Goal: Transaction & Acquisition: Purchase product/service

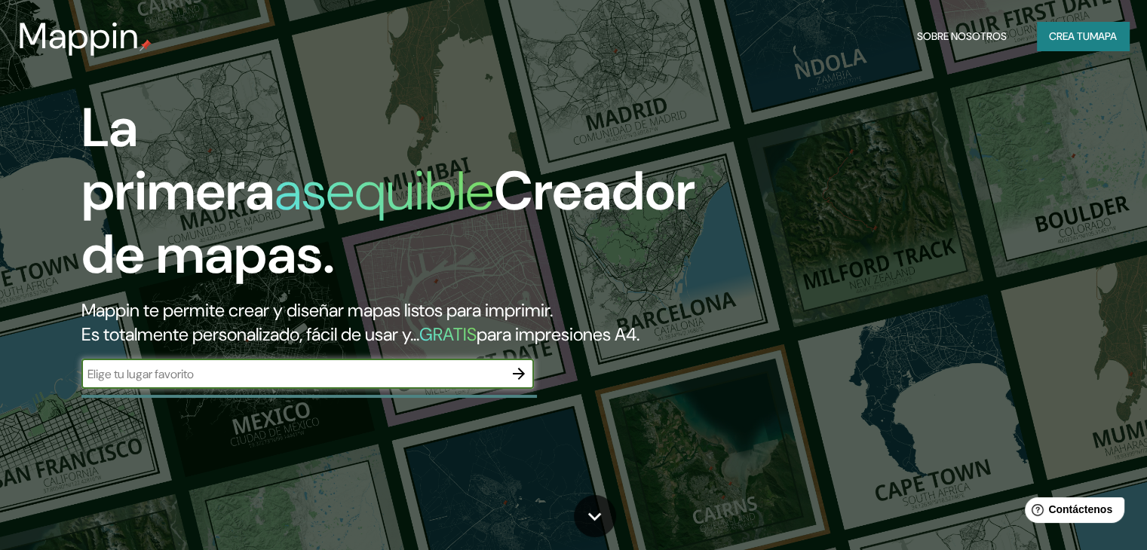
click at [344, 383] on input "text" at bounding box center [292, 374] width 422 height 17
type input "floridablanca"
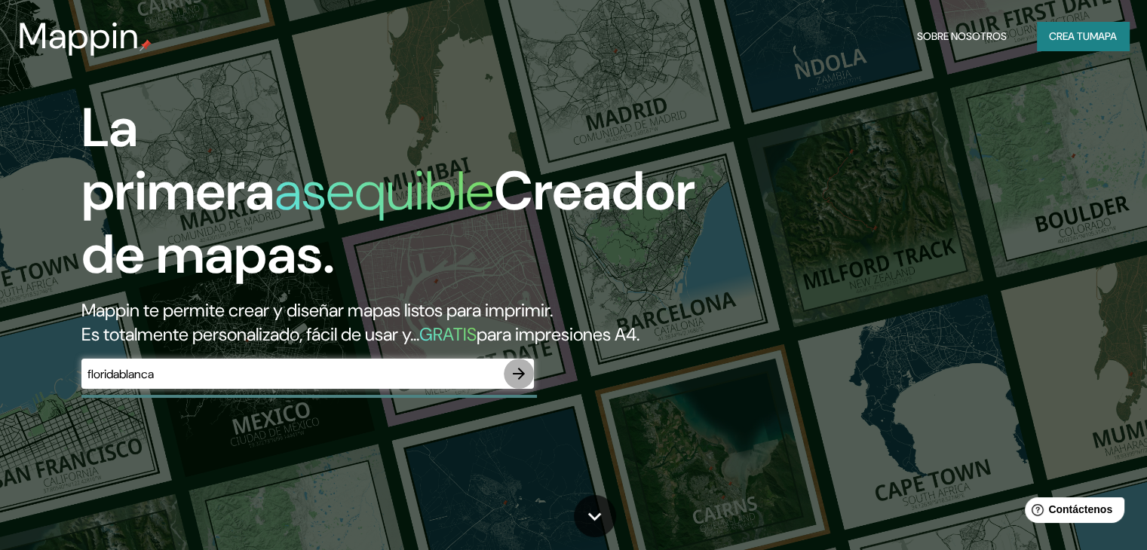
click at [525, 383] on icon "button" at bounding box center [519, 374] width 18 height 18
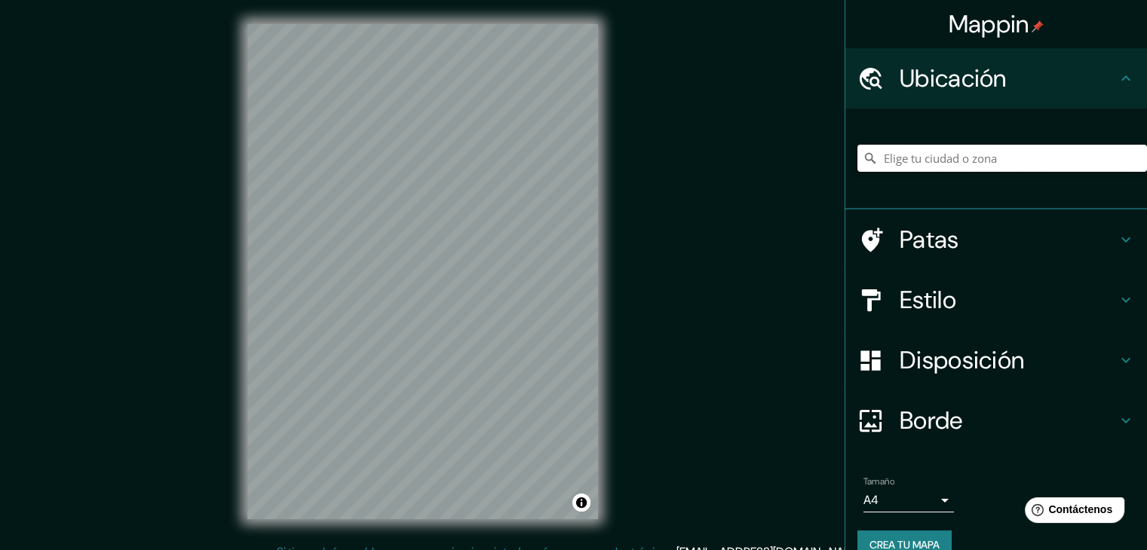
click at [903, 155] on input "Elige tu ciudad o zona" at bounding box center [1002, 158] width 290 height 27
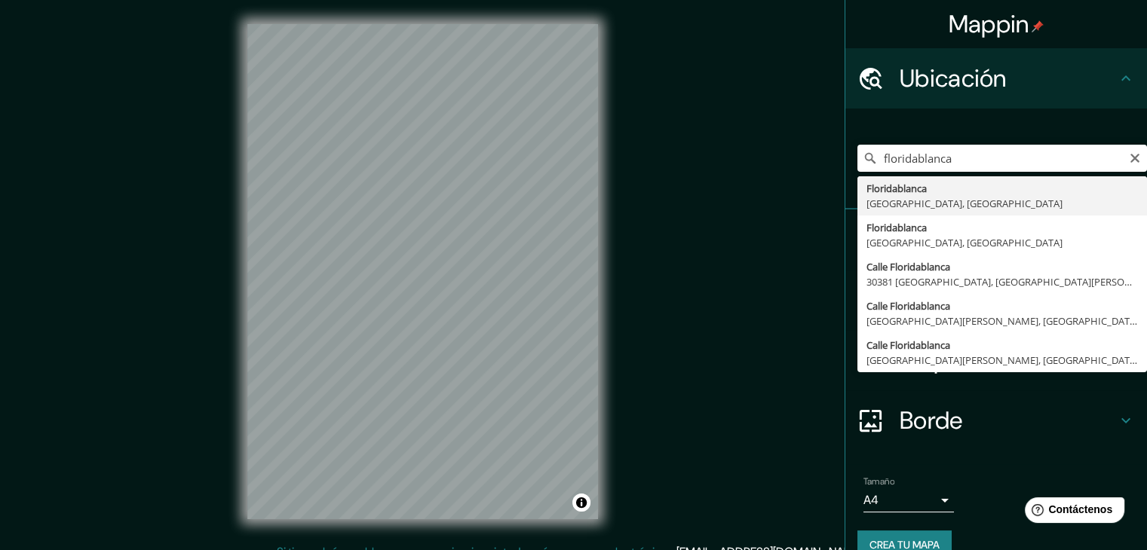
type input "Floridablanca, [GEOGRAPHIC_DATA], [GEOGRAPHIC_DATA]"
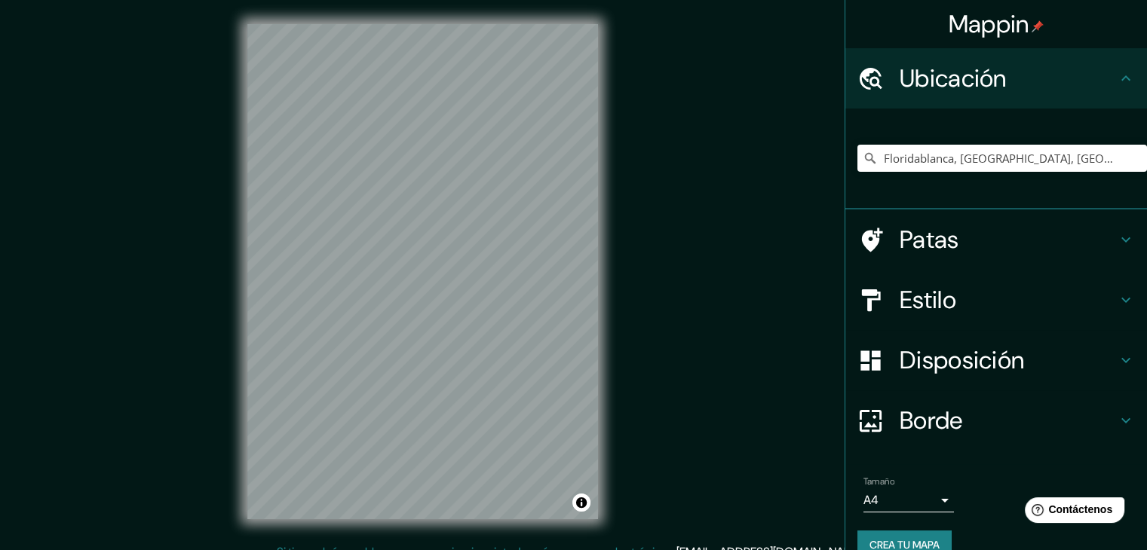
click at [912, 299] on font "Estilo" at bounding box center [928, 300] width 57 height 32
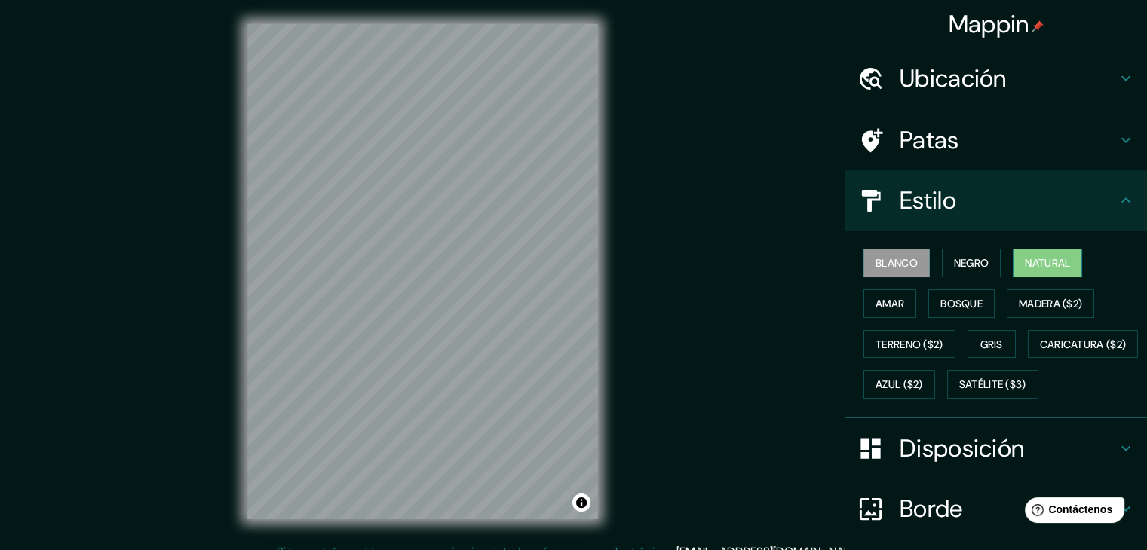
click at [1032, 253] on font "Natural" at bounding box center [1047, 263] width 45 height 20
click at [953, 308] on font "Bosque" at bounding box center [961, 304] width 42 height 14
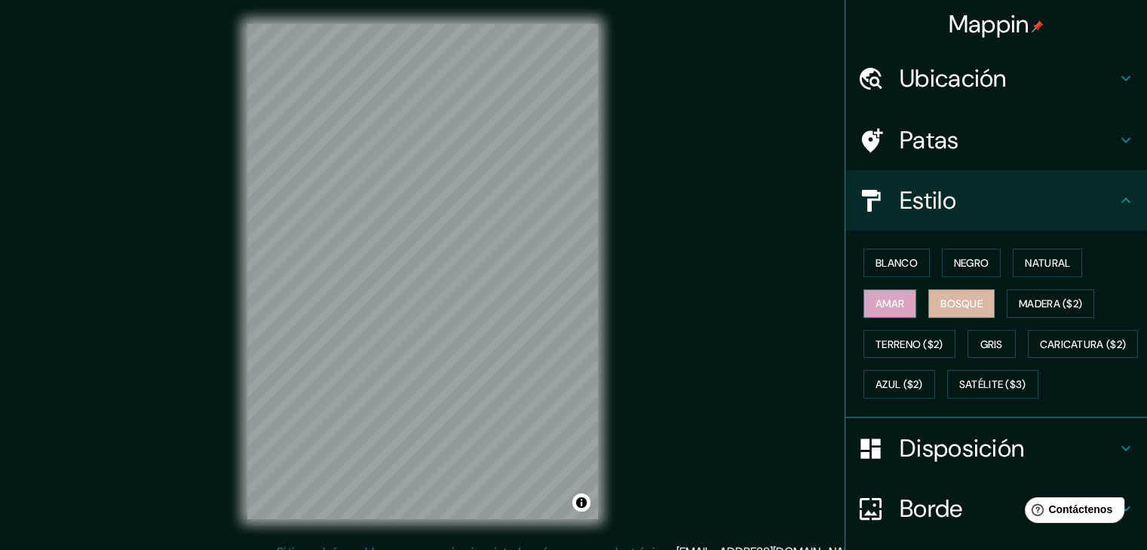
drag, startPoint x: 959, startPoint y: 302, endPoint x: 891, endPoint y: 304, distance: 67.9
click at [959, 302] on font "Bosque" at bounding box center [961, 304] width 42 height 14
click at [887, 299] on font "Amar" at bounding box center [889, 304] width 29 height 14
click at [980, 344] on font "Gris" at bounding box center [991, 345] width 23 height 14
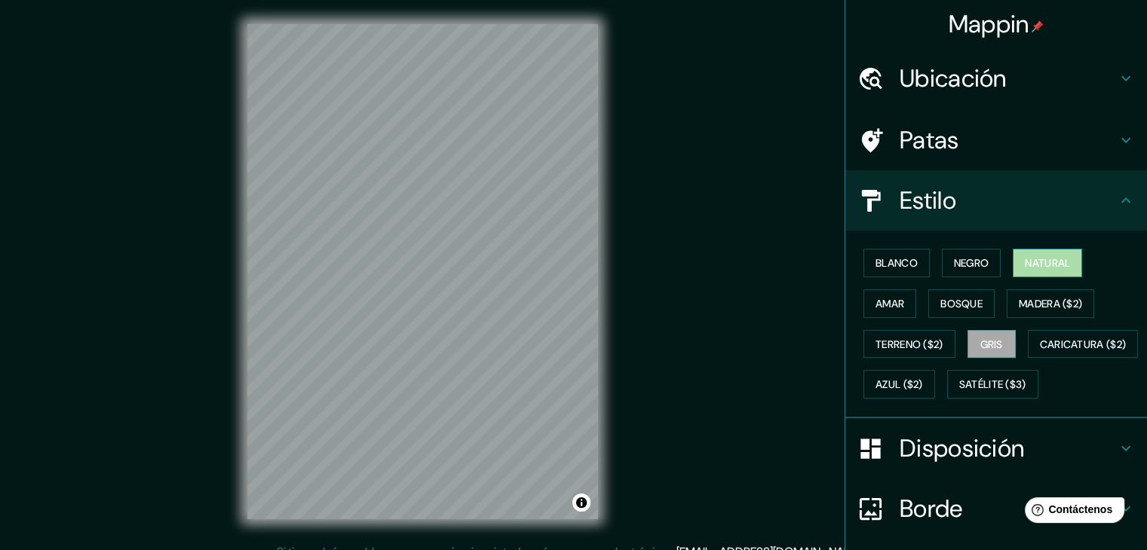
click at [1025, 263] on font "Natural" at bounding box center [1047, 263] width 45 height 14
click at [929, 194] on font "Estilo" at bounding box center [928, 201] width 57 height 32
click at [971, 143] on h4 "Patas" at bounding box center [1008, 140] width 217 height 30
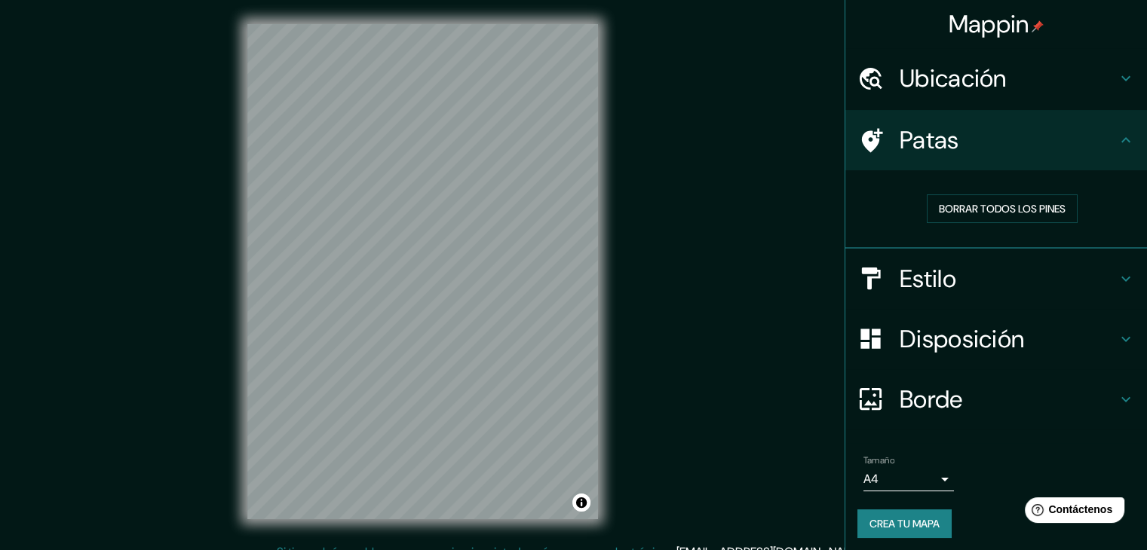
click at [971, 143] on h4 "Patas" at bounding box center [1008, 140] width 217 height 30
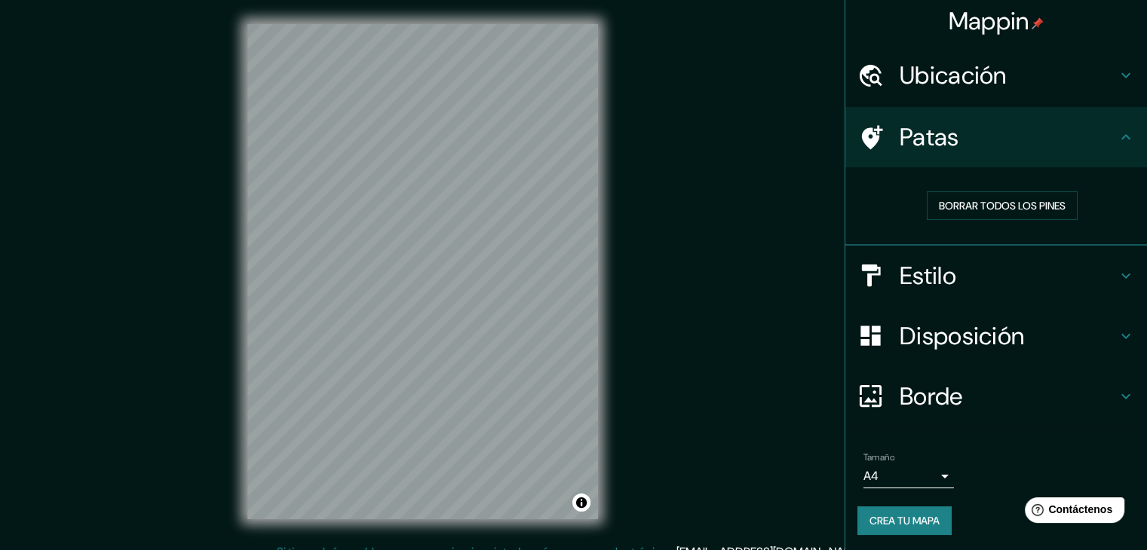
scroll to position [4, 0]
click at [974, 393] on h4 "Borde" at bounding box center [1008, 396] width 217 height 30
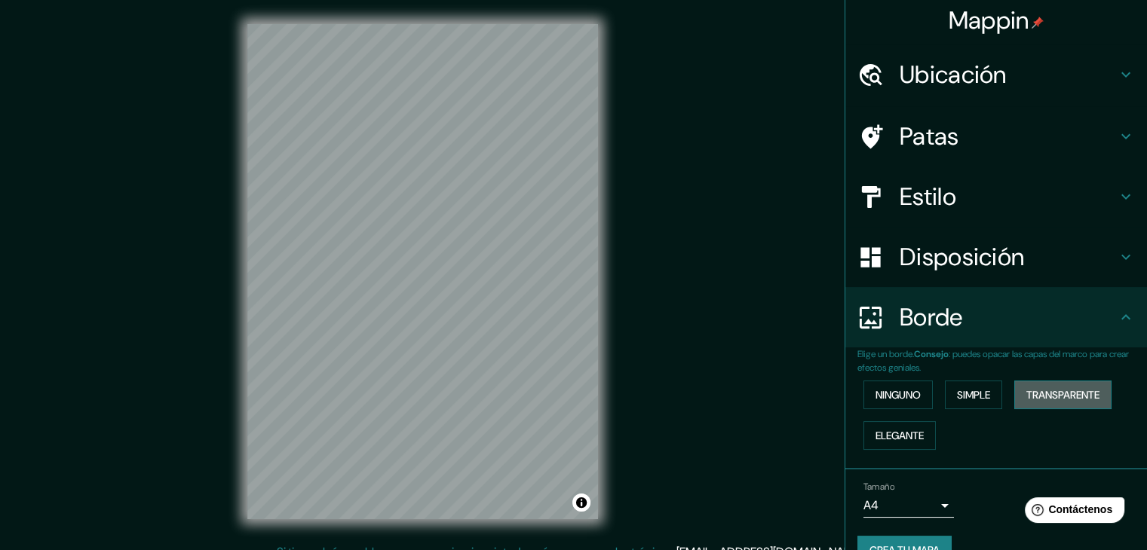
click at [1047, 390] on font "Transparente" at bounding box center [1062, 395] width 73 height 14
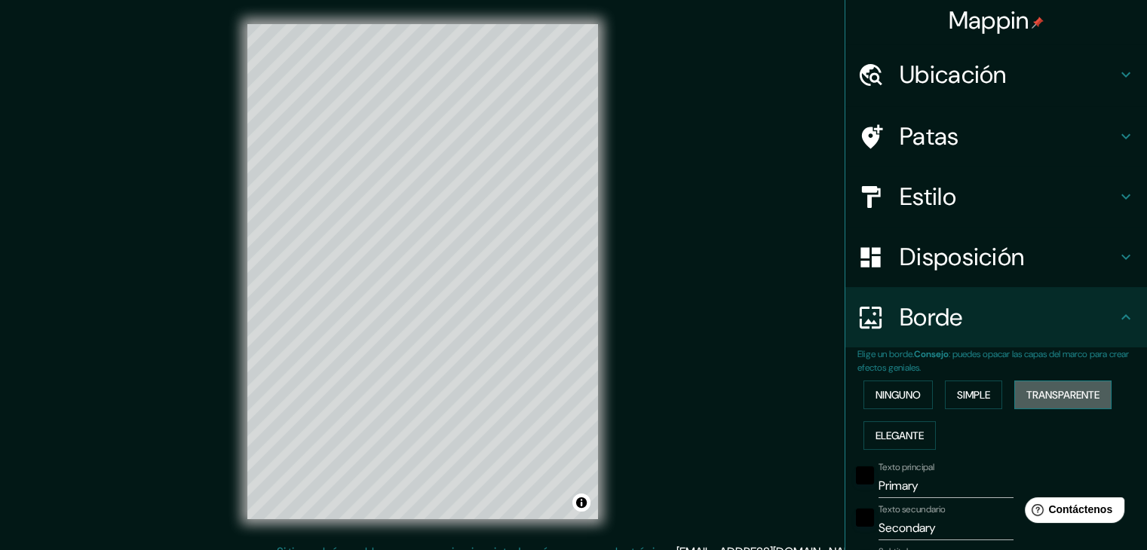
click at [1047, 390] on font "Transparente" at bounding box center [1062, 395] width 73 height 14
type input "223"
type input "37"
click at [899, 395] on font "Ninguno" at bounding box center [897, 395] width 45 height 14
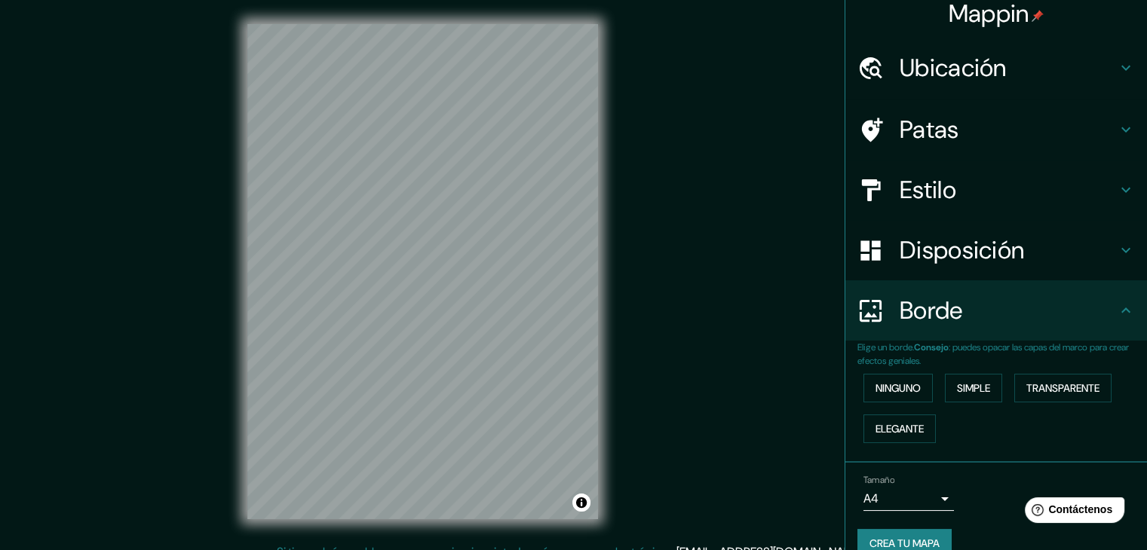
scroll to position [0, 0]
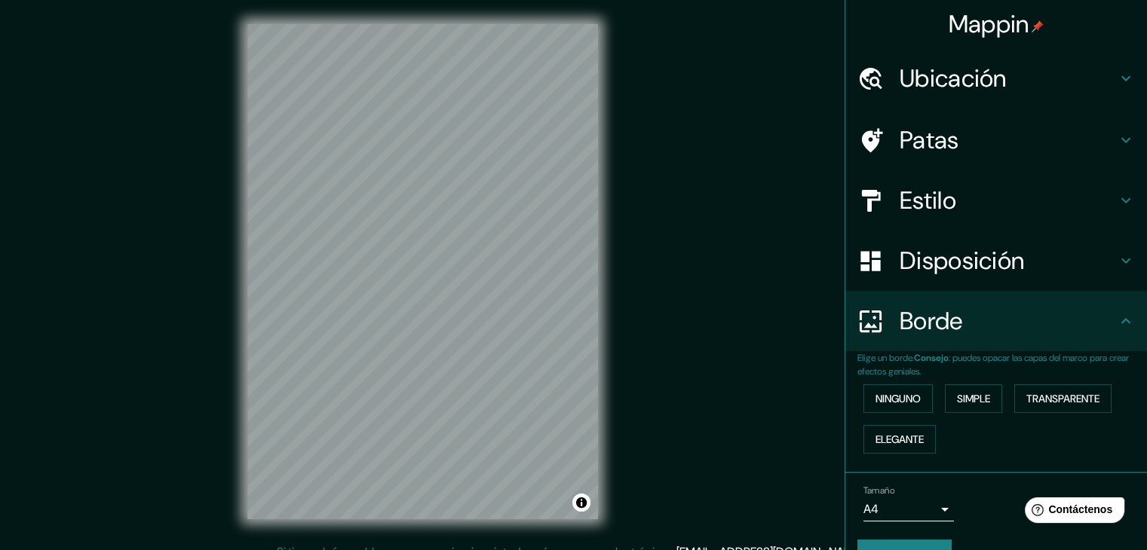
click at [917, 196] on font "Estilo" at bounding box center [928, 201] width 57 height 32
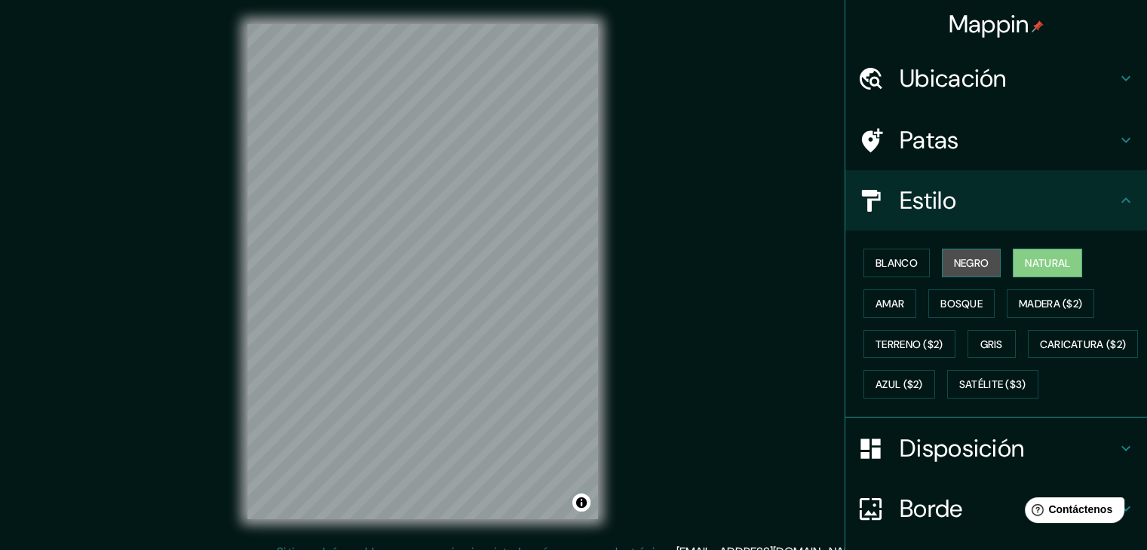
click at [954, 264] on font "Negro" at bounding box center [971, 263] width 35 height 14
click at [1025, 263] on font "Natural" at bounding box center [1047, 263] width 45 height 14
